Goal: Check status: Check status

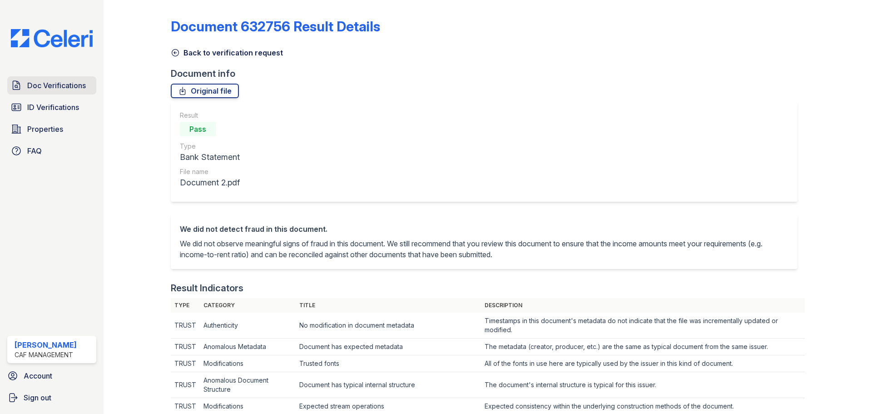
click at [58, 83] on span "Doc Verifications" at bounding box center [56, 85] width 59 height 11
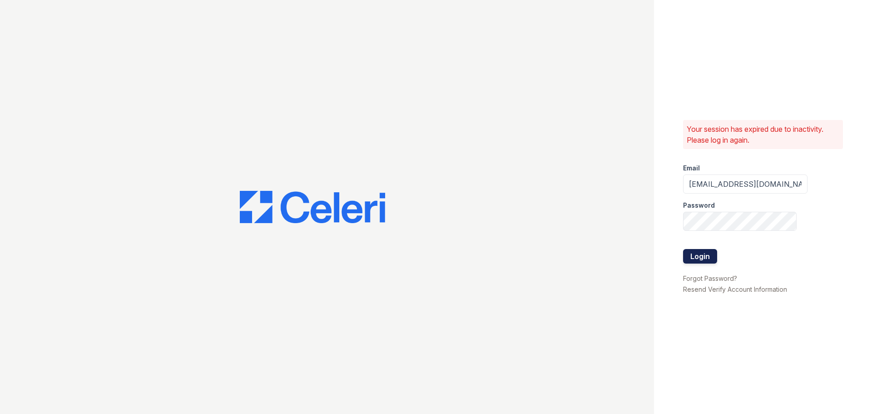
click at [704, 255] on button "Login" at bounding box center [700, 256] width 34 height 15
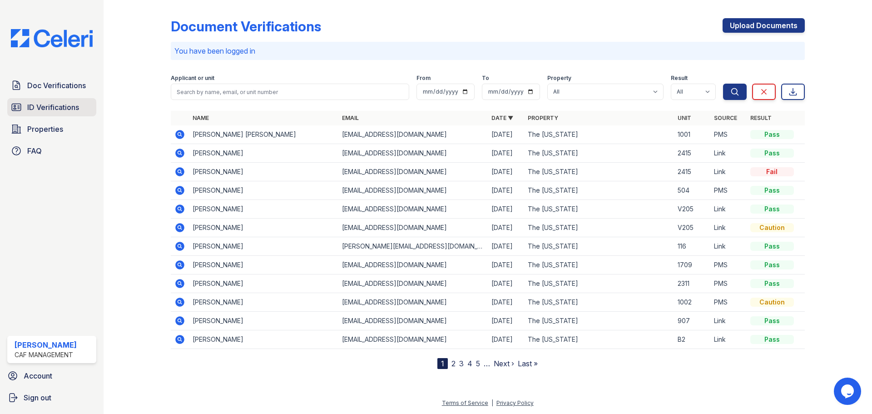
click at [44, 113] on span "ID Verifications" at bounding box center [53, 107] width 52 height 11
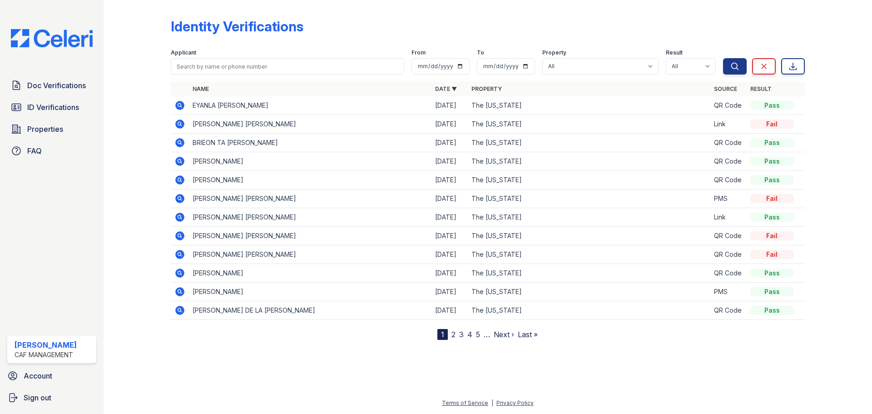
click at [178, 123] on icon at bounding box center [179, 123] width 11 height 11
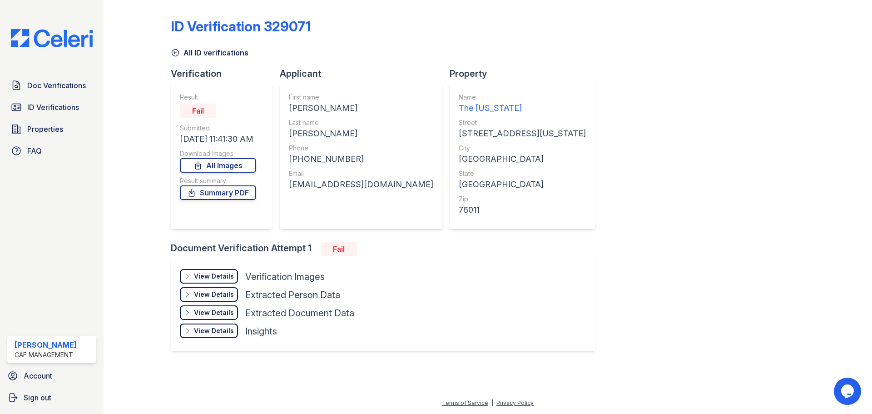
click at [222, 276] on div "View Details" at bounding box center [214, 275] width 40 height 9
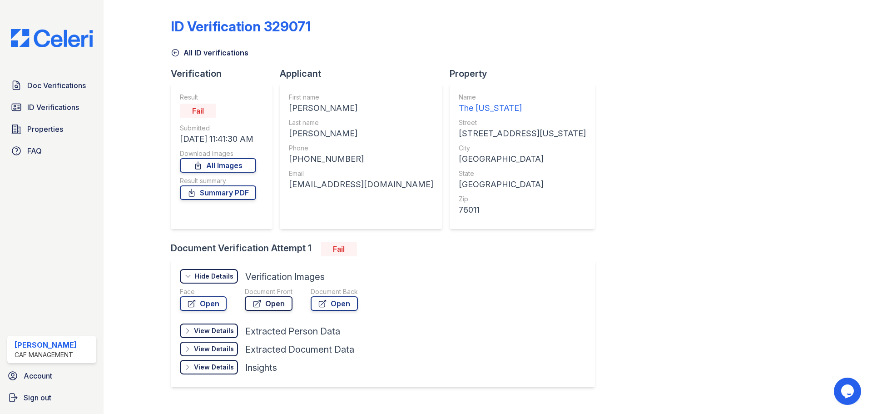
click at [267, 306] on link "Open" at bounding box center [269, 303] width 48 height 15
click at [335, 301] on link "Open" at bounding box center [334, 303] width 47 height 15
click at [48, 105] on span "ID Verifications" at bounding box center [53, 107] width 52 height 11
